Goal: Task Accomplishment & Management: Use online tool/utility

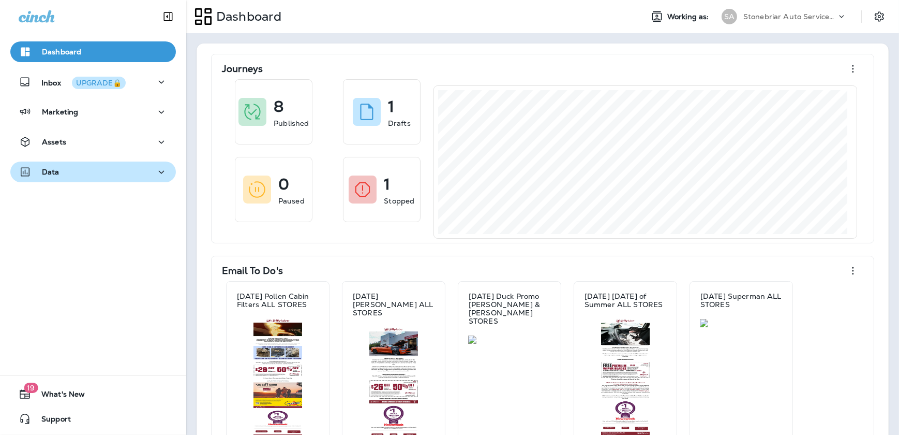
click at [155, 171] on icon "button" at bounding box center [161, 172] width 12 height 13
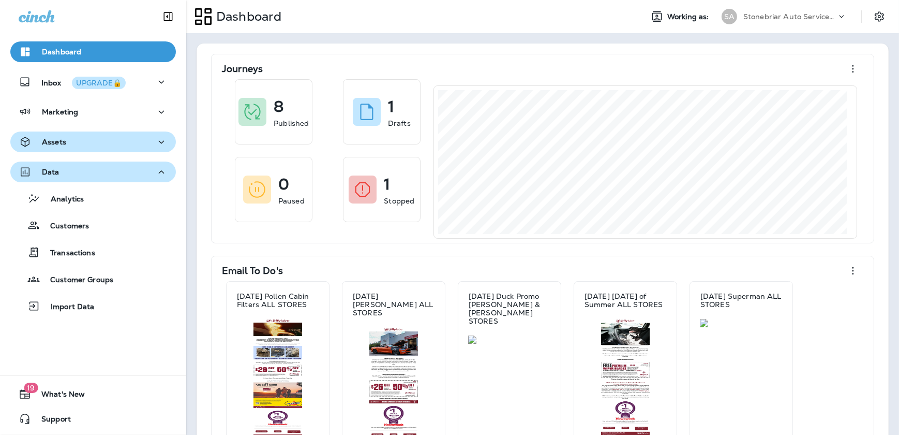
click at [99, 138] on div "Assets" at bounding box center [93, 142] width 149 height 13
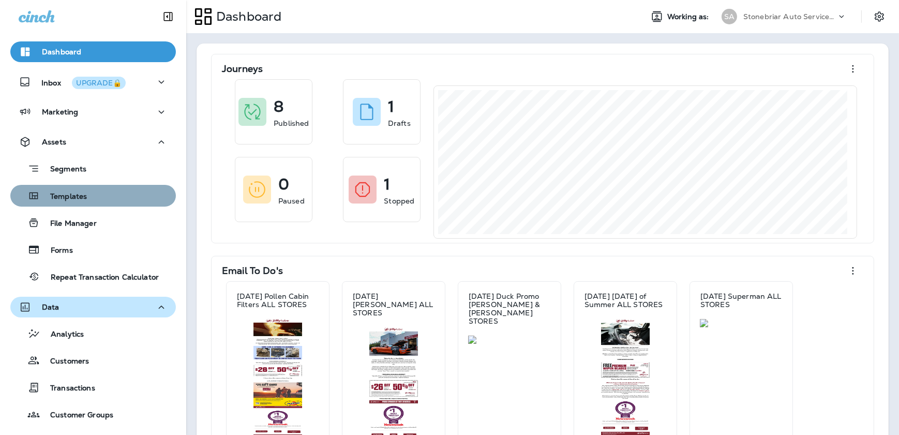
click at [93, 202] on div "Templates" at bounding box center [92, 196] width 157 height 16
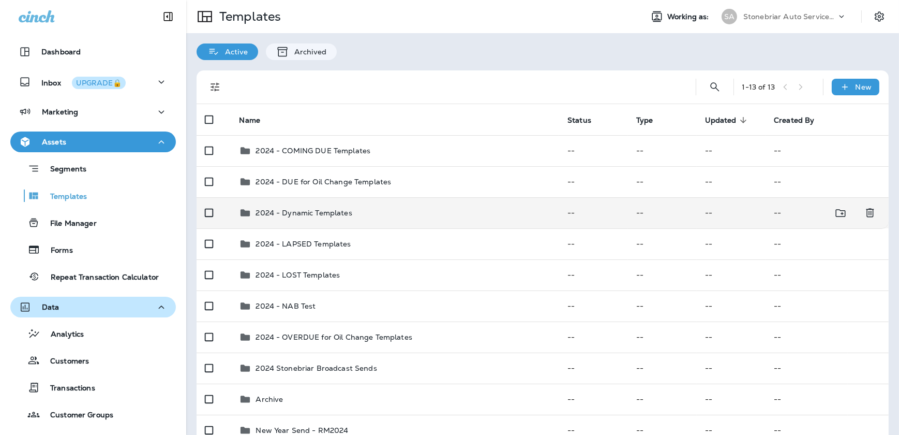
click at [308, 210] on p "2024 - Dynamic Templates" at bounding box center [304, 212] width 96 height 8
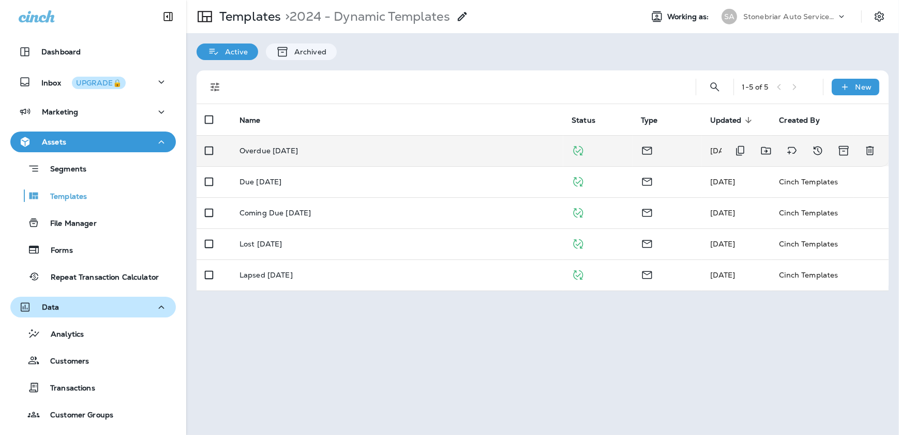
click at [277, 151] on p "Overdue [DATE]" at bounding box center [269, 150] width 58 height 8
